Goal: Information Seeking & Learning: Find specific fact

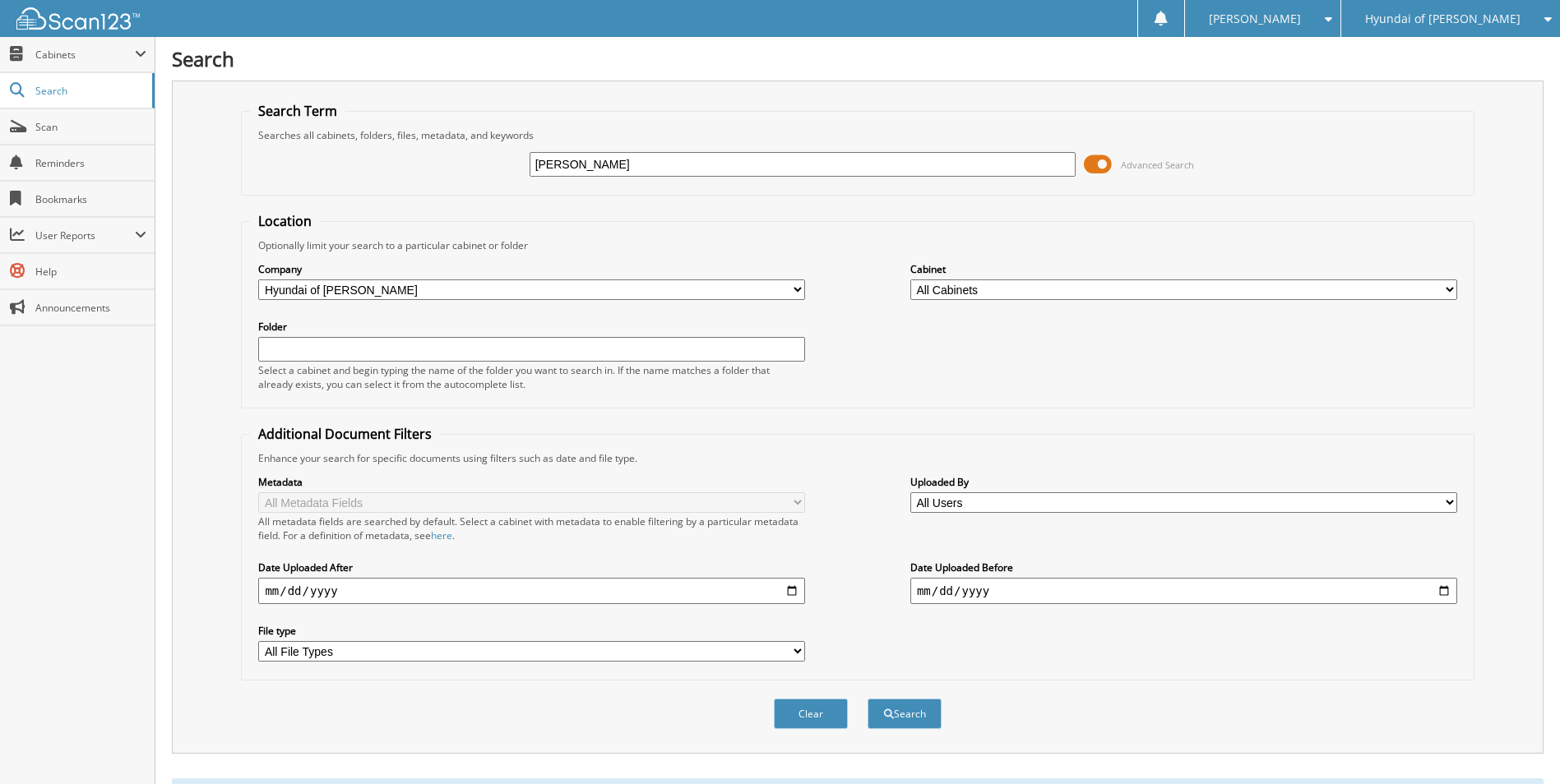
click at [1482, 18] on span "Hyundai of [PERSON_NAME]" at bounding box center [1442, 19] width 155 height 10
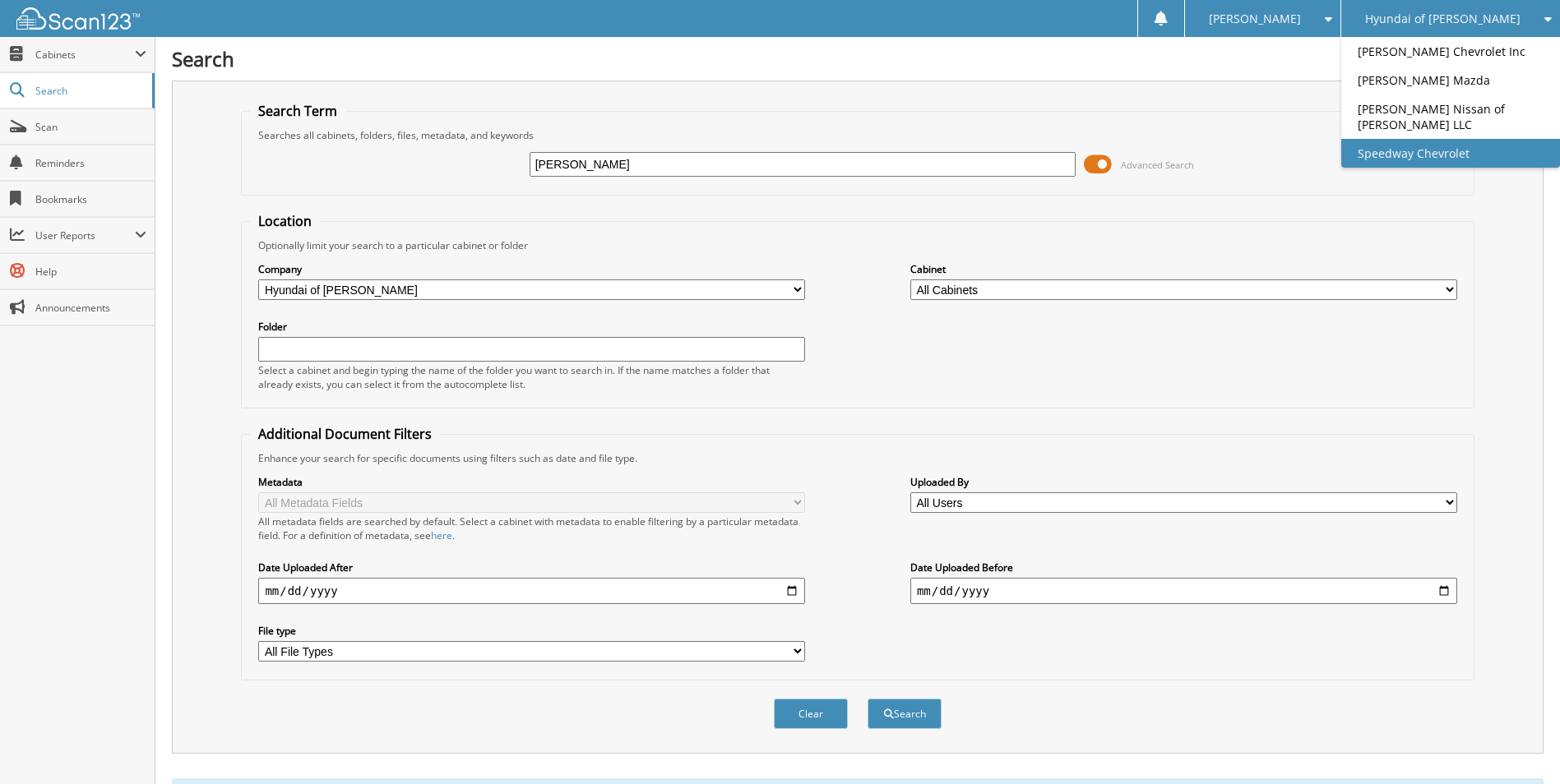
click at [1447, 168] on link "Speedway Chevrolet" at bounding box center [1450, 153] width 219 height 29
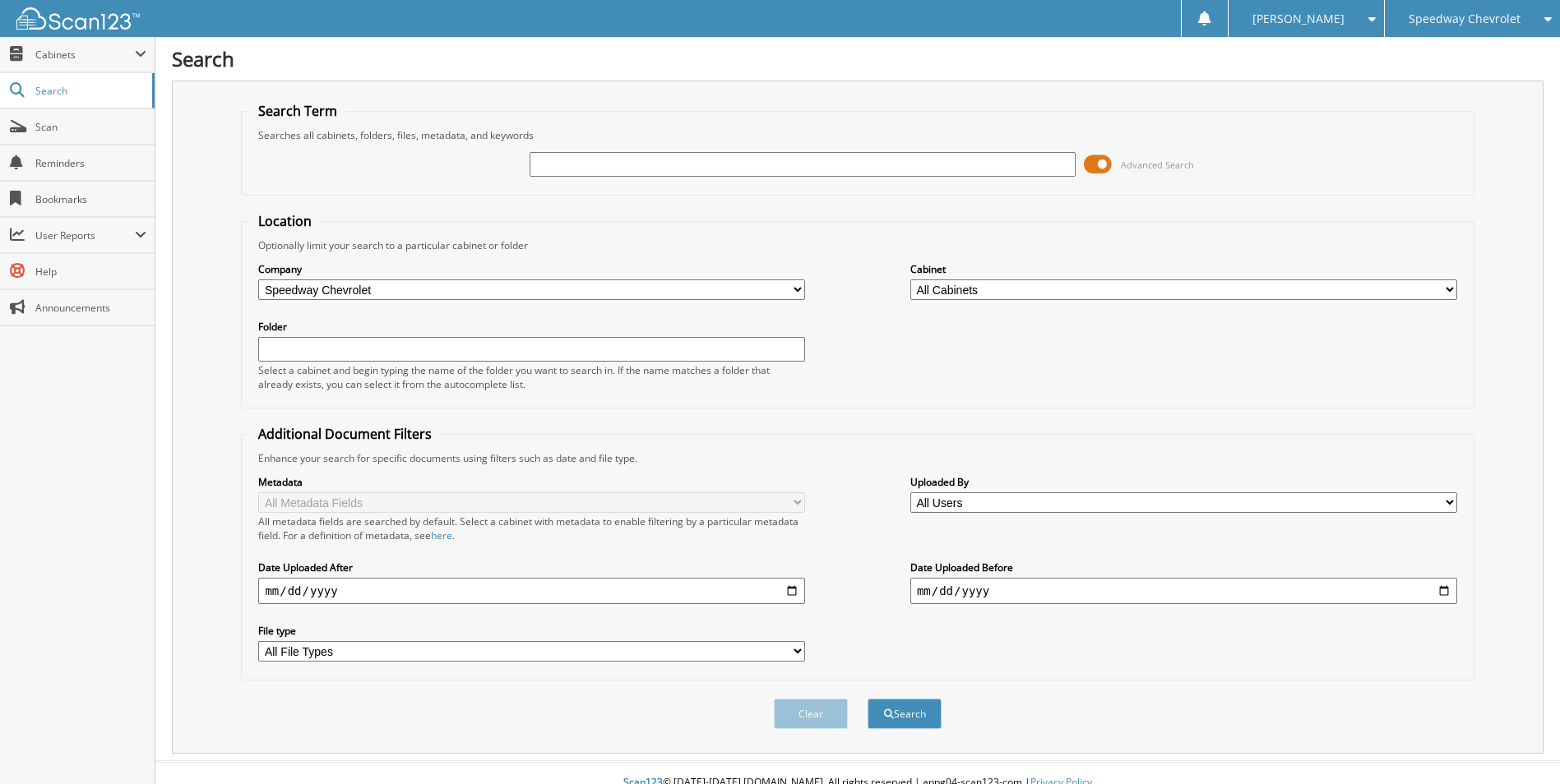
click at [575, 167] on input "text" at bounding box center [803, 164] width 547 height 24
type input "70289"
click at [867, 698] on button "Search" at bounding box center [904, 714] width 74 height 30
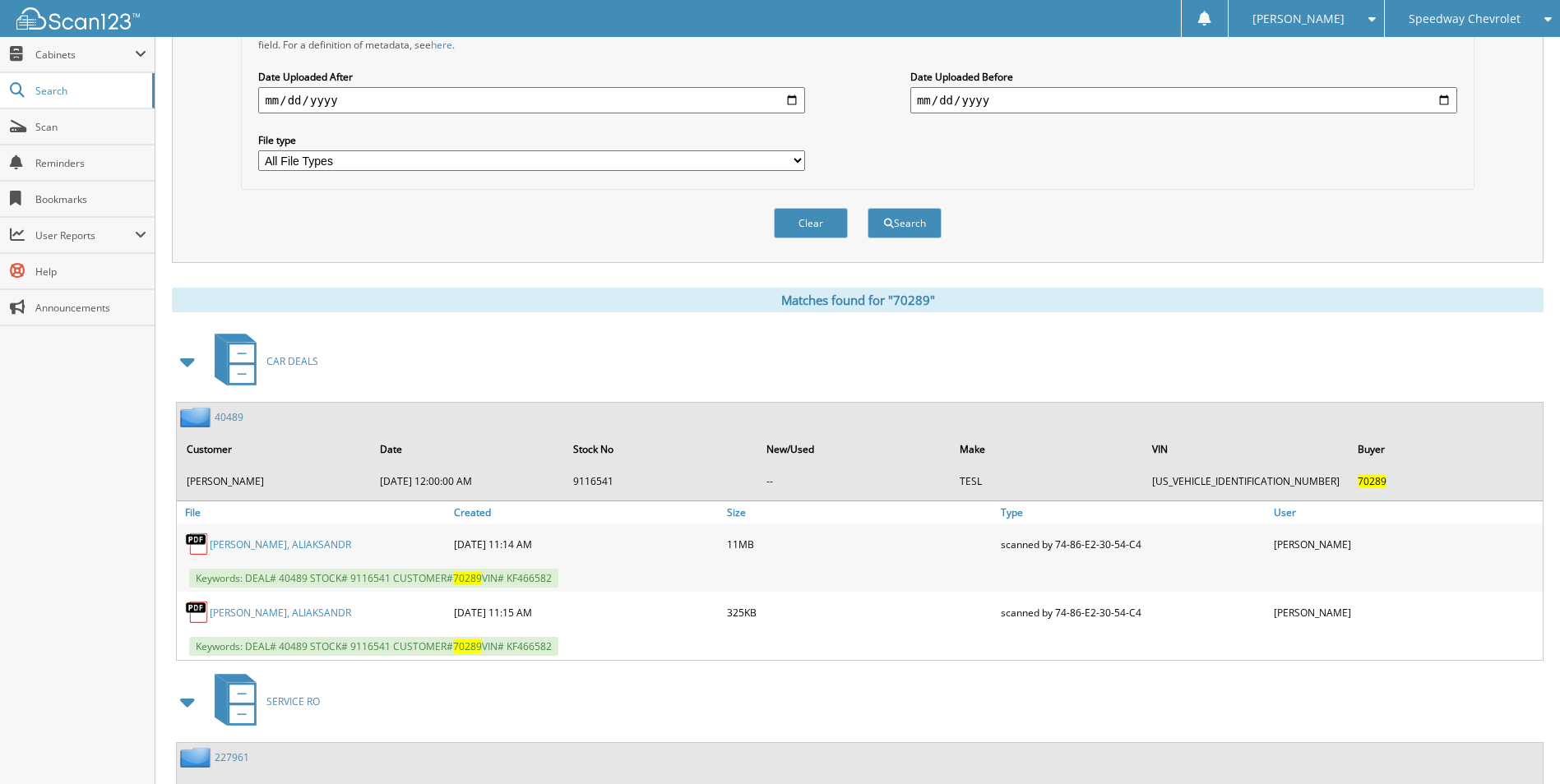
scroll to position [493, 0]
click at [268, 606] on link "YAVENKA, ALIAKSANDR" at bounding box center [280, 610] width 142 height 14
click at [230, 537] on link "YAVENKA, ALIAKSANDR" at bounding box center [280, 542] width 142 height 14
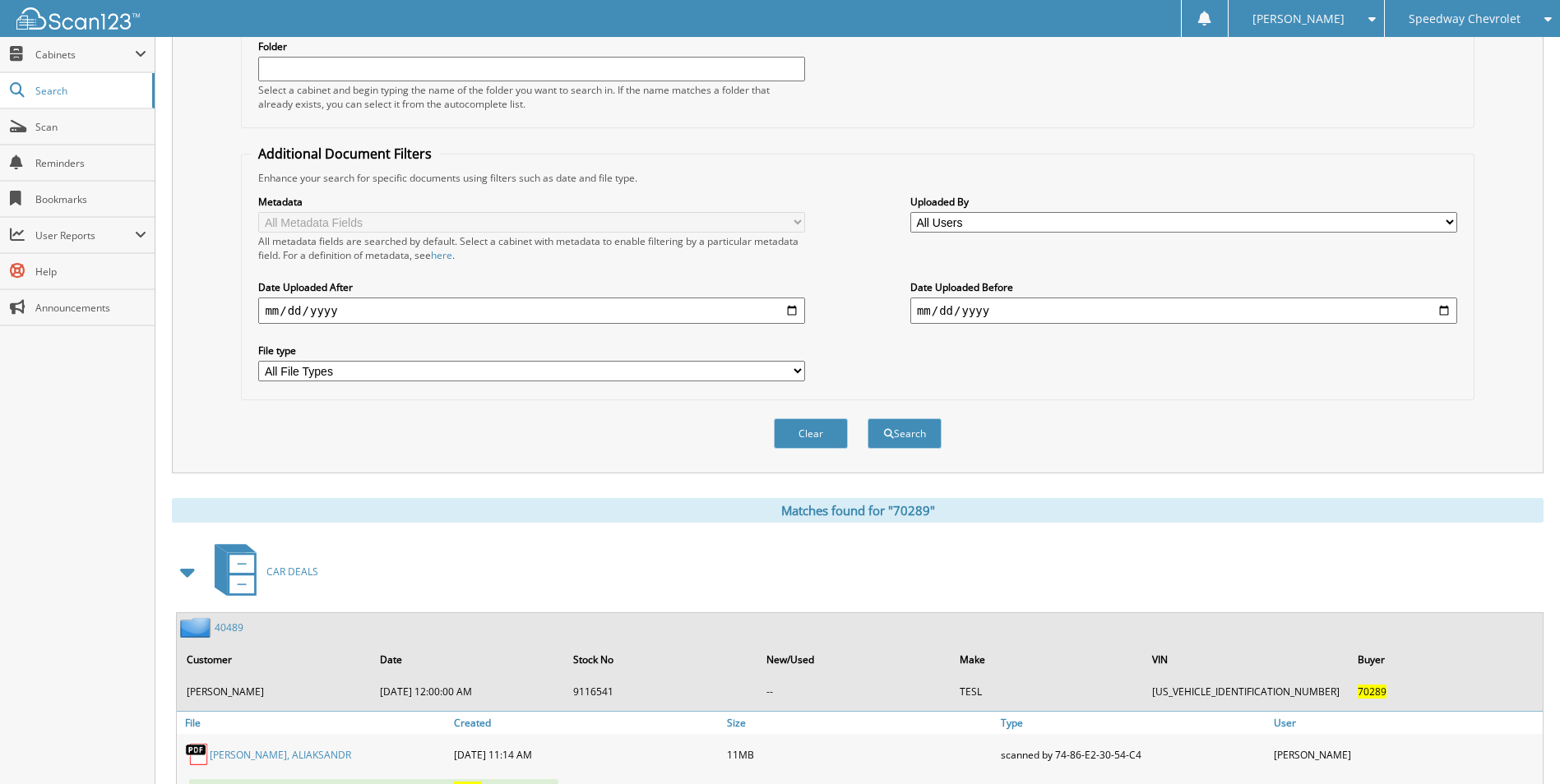
scroll to position [0, 0]
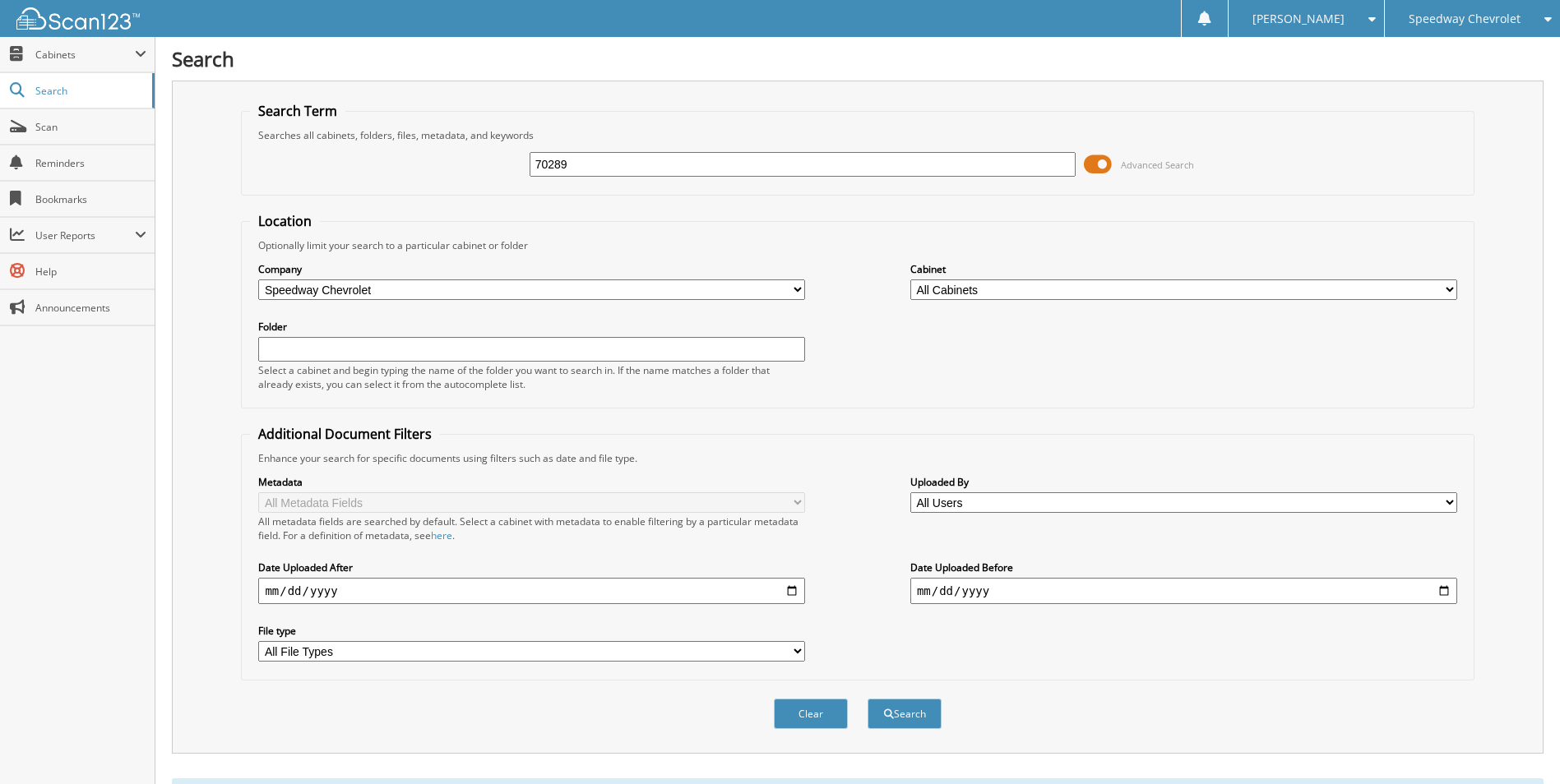
drag, startPoint x: 628, startPoint y: 169, endPoint x: 551, endPoint y: 158, distance: 77.8
click at [412, 158] on div "70289 Advanced Search" at bounding box center [857, 164] width 1214 height 44
type input "70201"
click at [867, 698] on button "Search" at bounding box center [904, 714] width 74 height 30
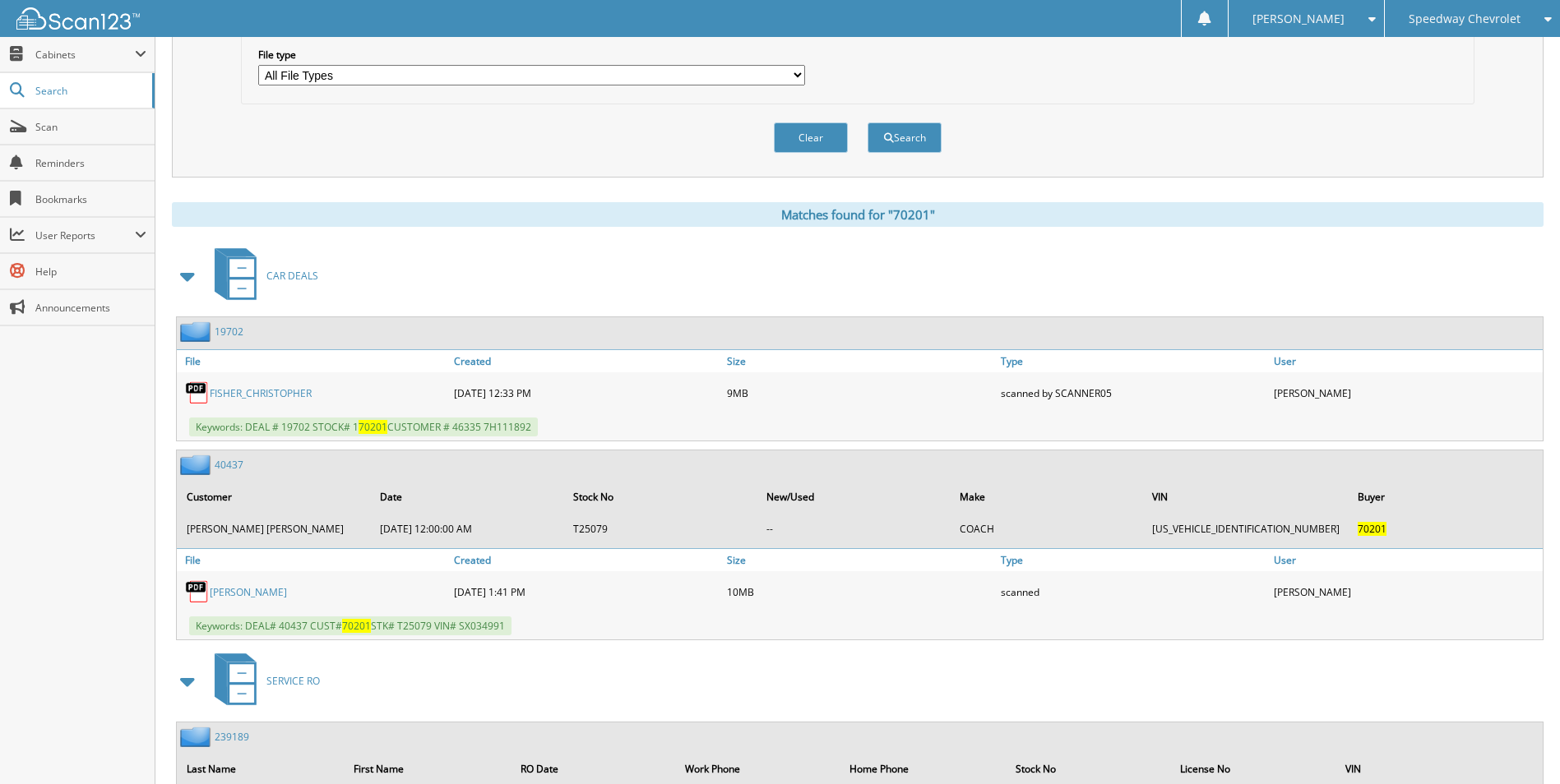
scroll to position [657, 0]
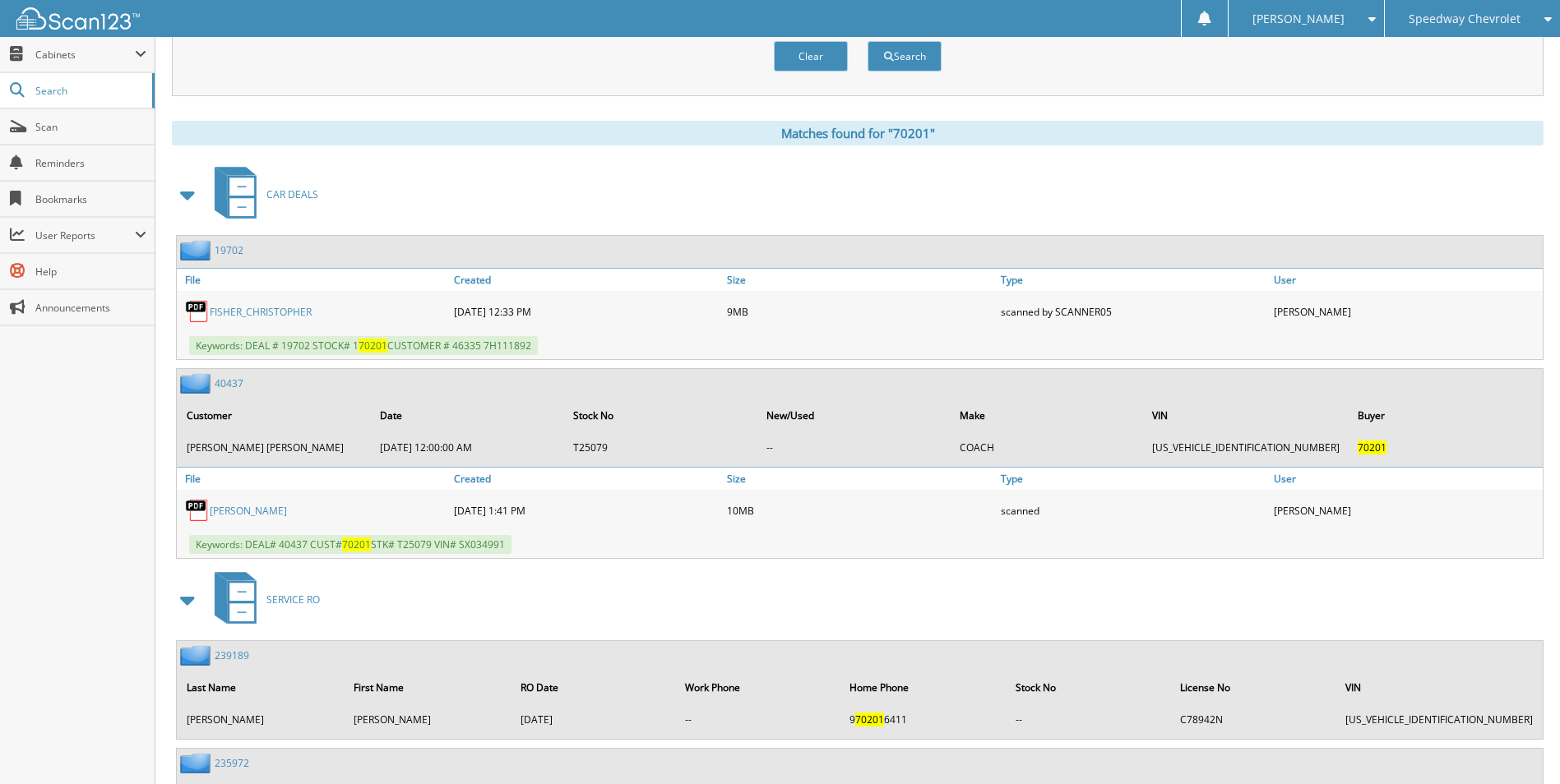
click at [282, 508] on link "MALDONDO, MARIE-JOSE NICHOLAS" at bounding box center [248, 511] width 77 height 14
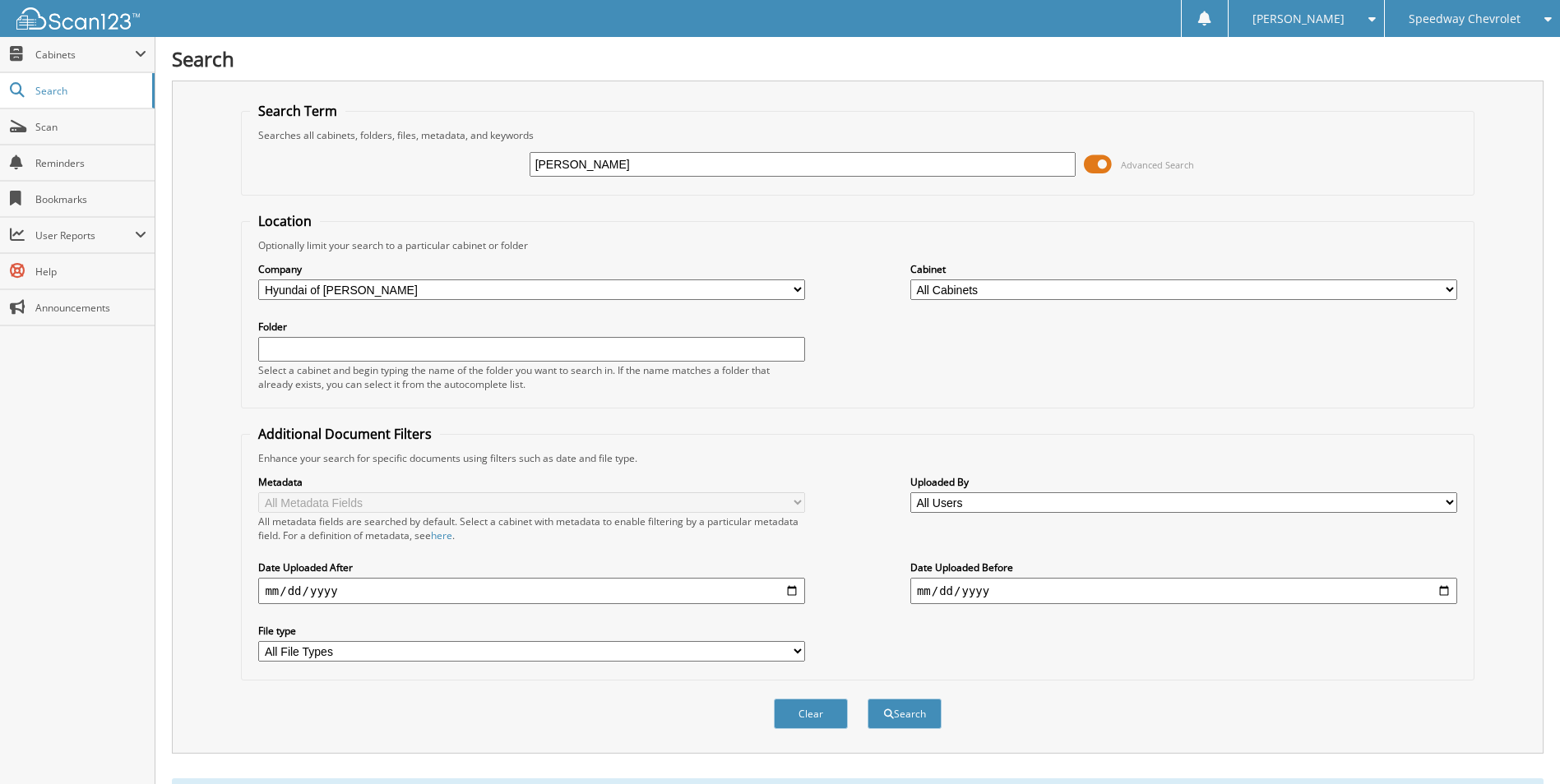
click at [1460, 21] on span "Speedway Chevrolet" at bounding box center [1464, 19] width 112 height 10
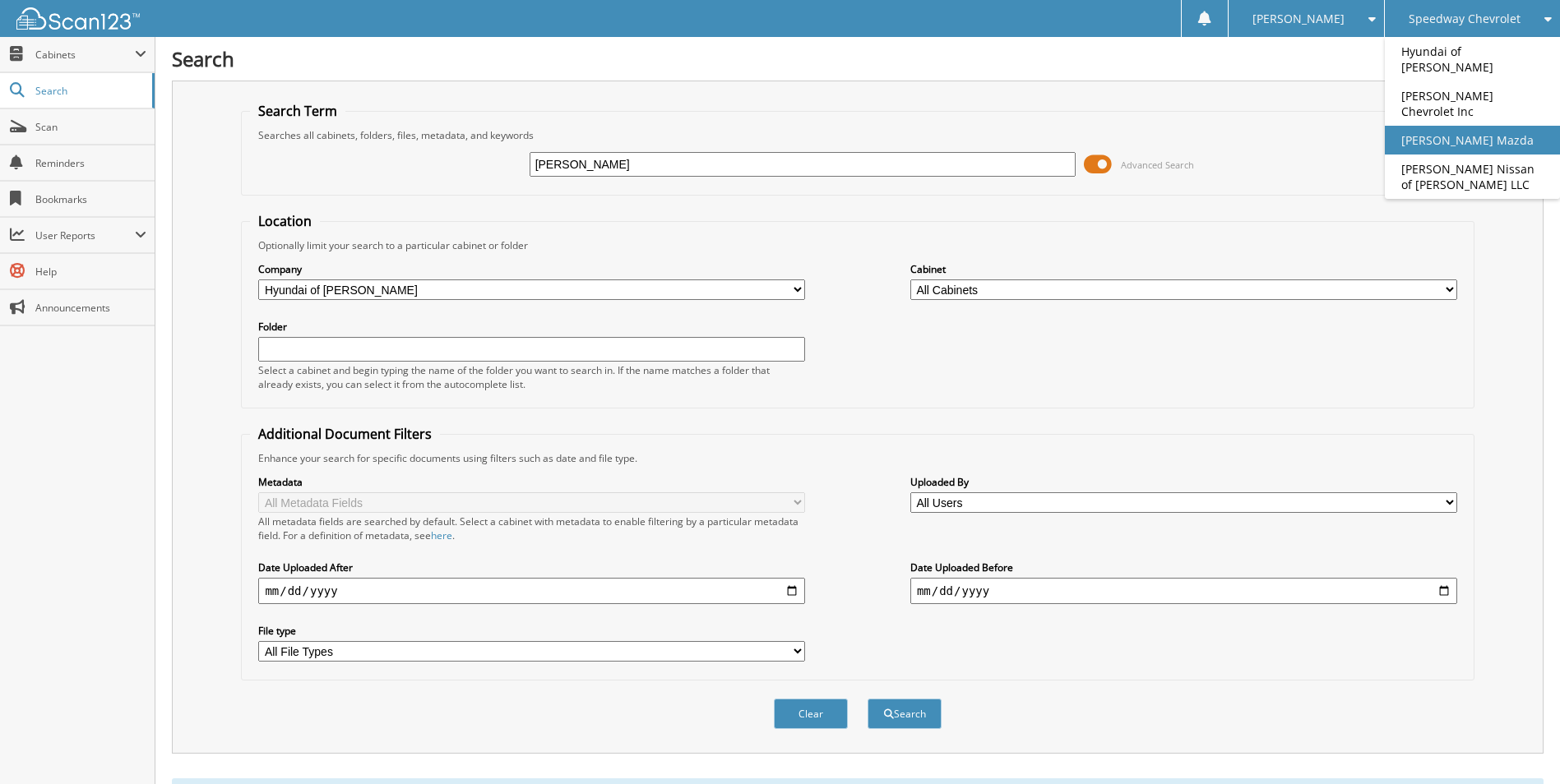
click at [1452, 126] on link "[PERSON_NAME] Mazda" at bounding box center [1472, 140] width 175 height 29
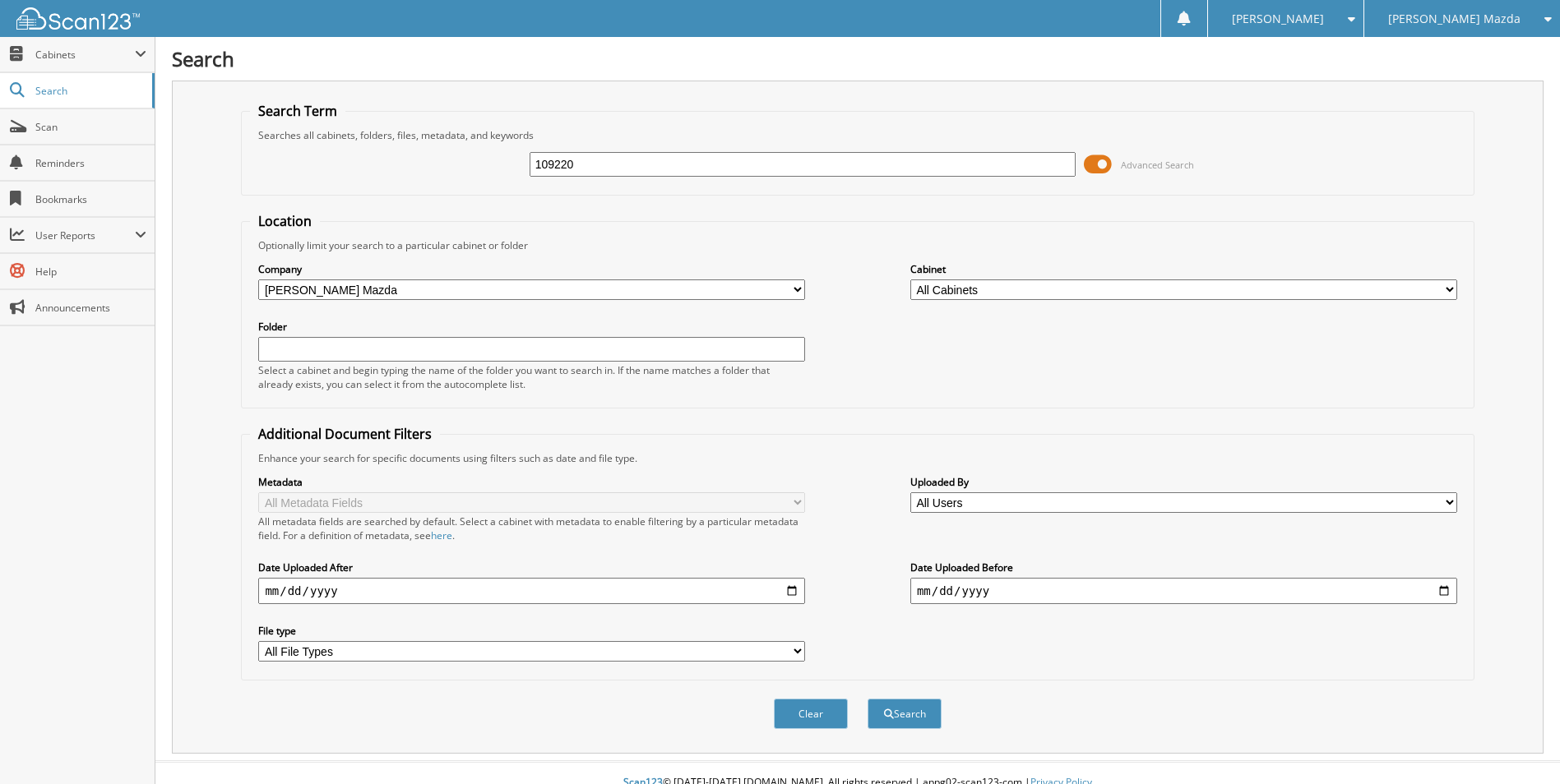
type input "109220"
click at [867, 698] on button "Search" at bounding box center [904, 714] width 74 height 30
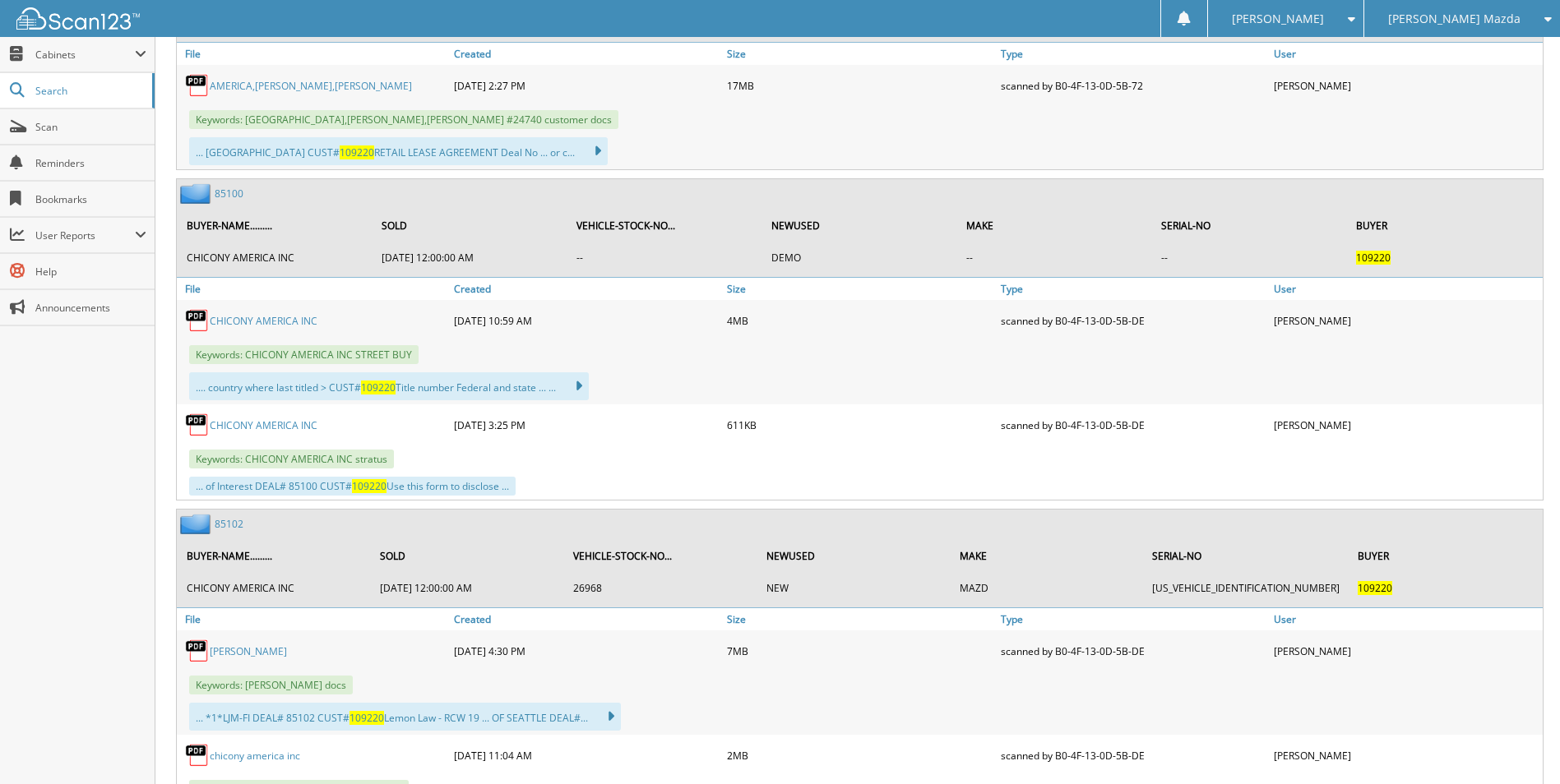
scroll to position [1726, 0]
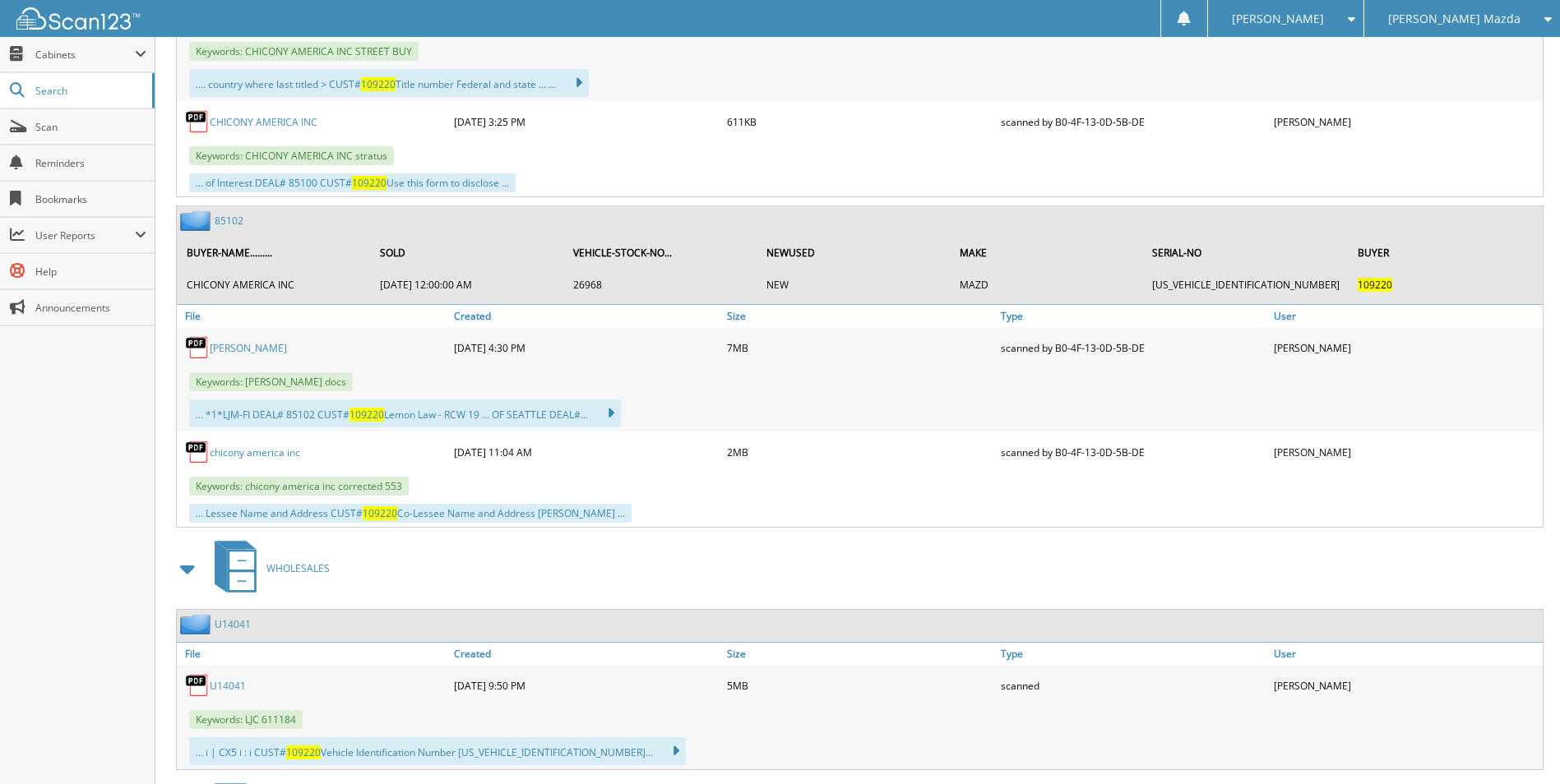
click at [258, 453] on link "chicony america inc" at bounding box center [255, 452] width 91 height 14
click at [263, 454] on link "chicony america inc" at bounding box center [255, 452] width 91 height 14
click at [292, 455] on link "chicony america inc" at bounding box center [255, 452] width 91 height 14
click at [271, 456] on link "chicony america inc" at bounding box center [255, 452] width 91 height 14
click at [239, 452] on link "chicony america inc" at bounding box center [255, 452] width 91 height 14
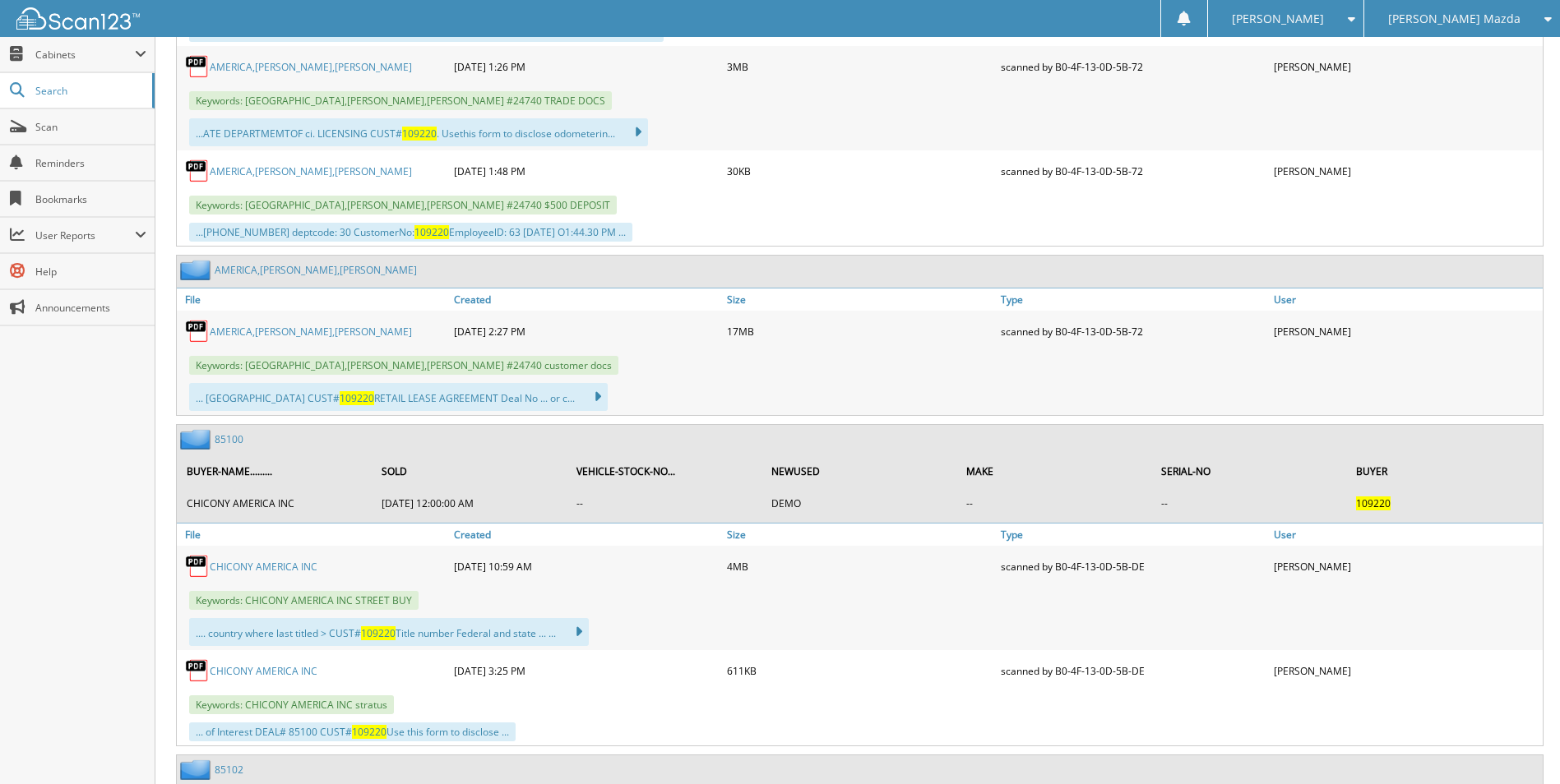
scroll to position [1068, 0]
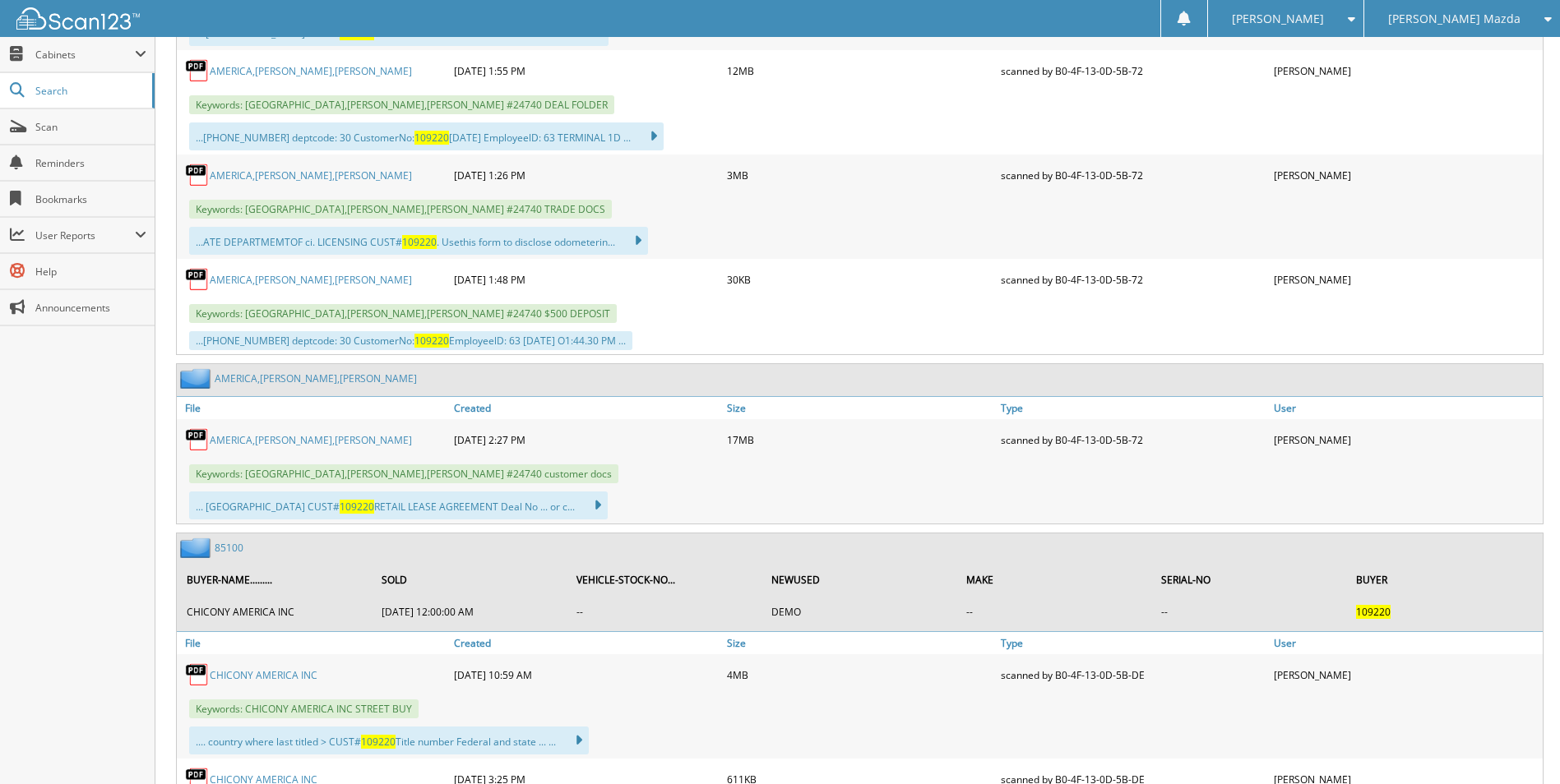
click at [346, 176] on link "AMERICA,CHICONY HUANG,TSUI-LIN" at bounding box center [310, 175] width 202 height 14
